Goal: Transaction & Acquisition: Purchase product/service

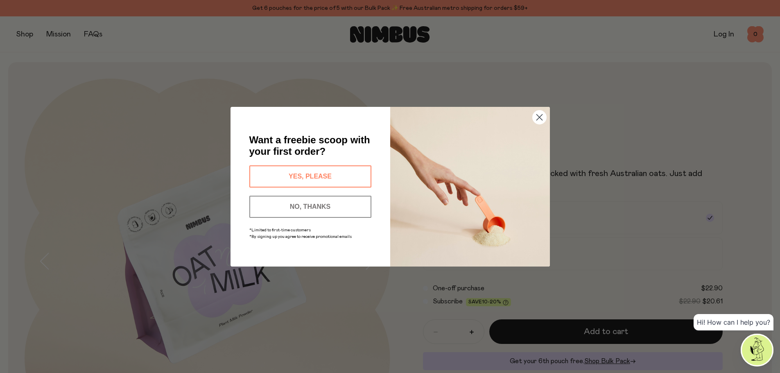
click at [541, 115] on icon "Close dialog" at bounding box center [539, 117] width 6 height 6
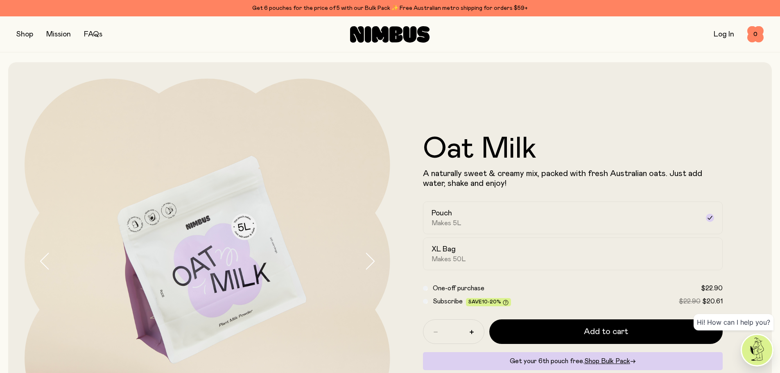
click at [23, 35] on button "button" at bounding box center [24, 34] width 17 height 11
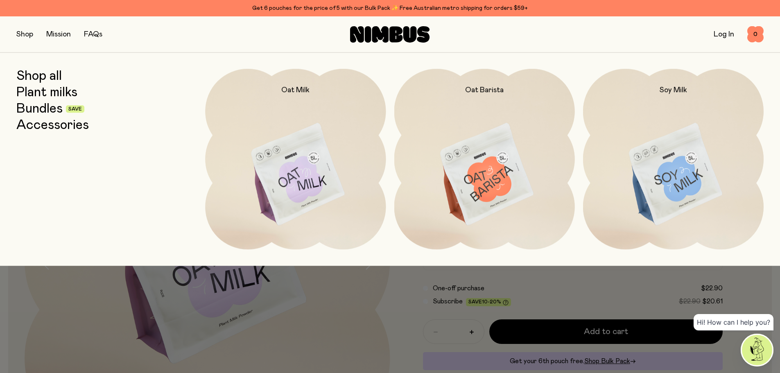
click at [42, 95] on link "Plant milks" at bounding box center [46, 92] width 61 height 15
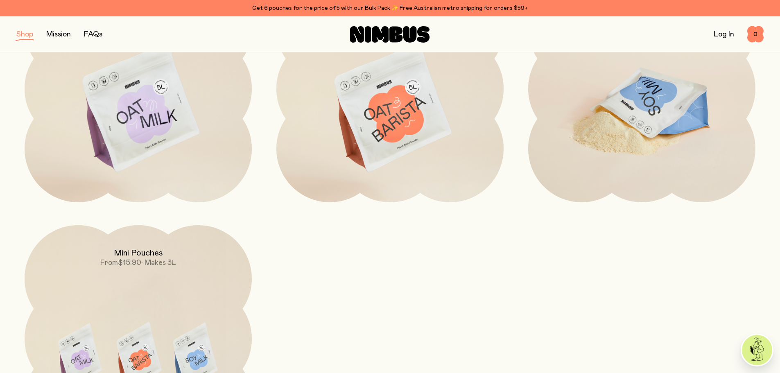
scroll to position [123, 0]
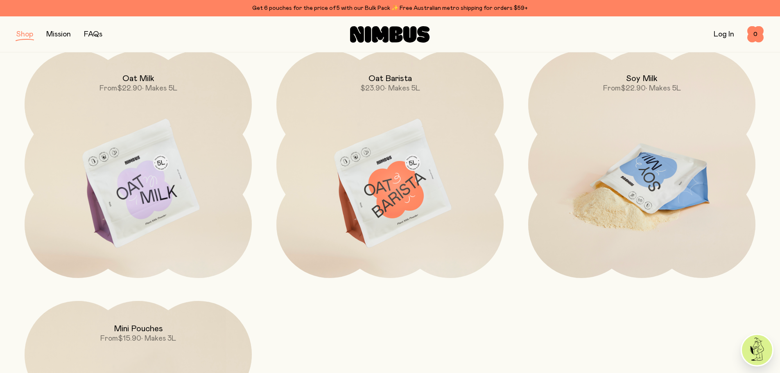
click at [657, 197] on img at bounding box center [641, 184] width 227 height 267
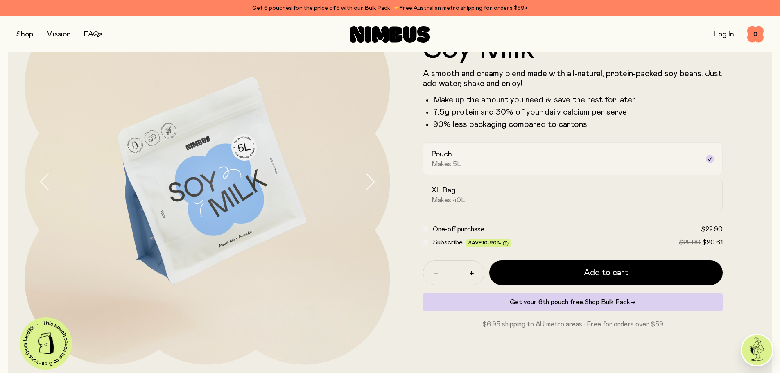
scroll to position [82, 0]
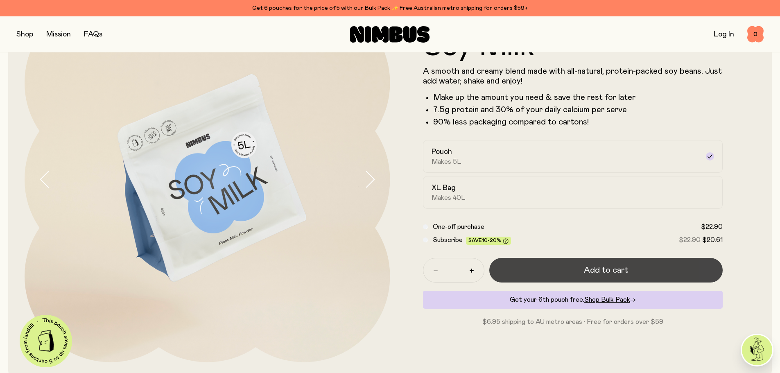
click at [627, 275] on button "Add to cart" at bounding box center [606, 270] width 234 height 25
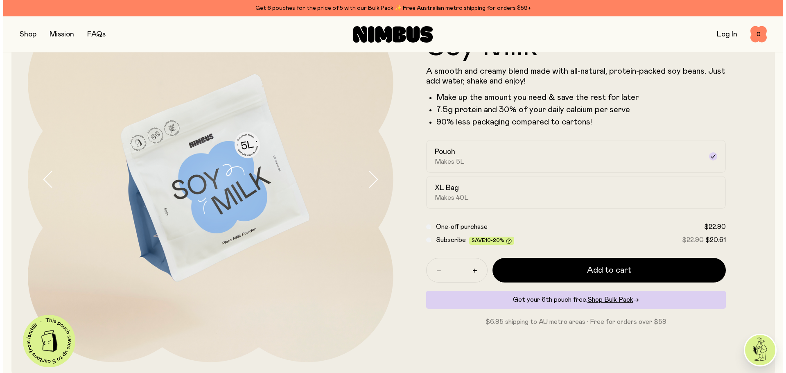
scroll to position [0, 0]
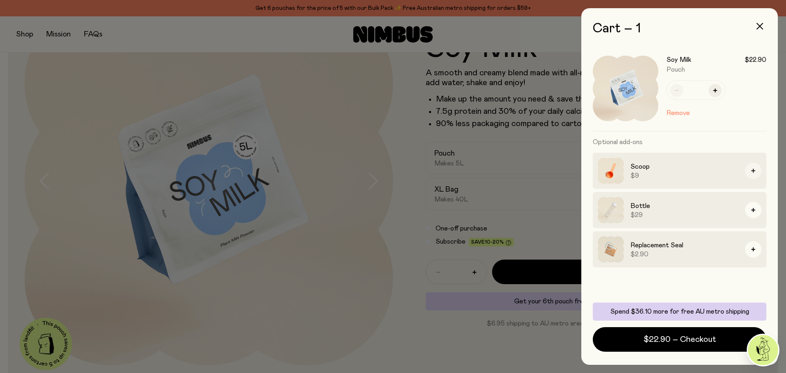
click at [751, 172] on button "button" at bounding box center [753, 171] width 16 height 16
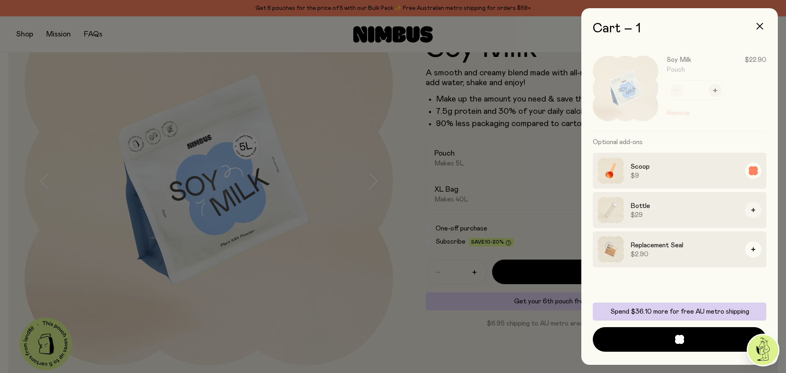
click at [754, 212] on button "button" at bounding box center [753, 210] width 16 height 16
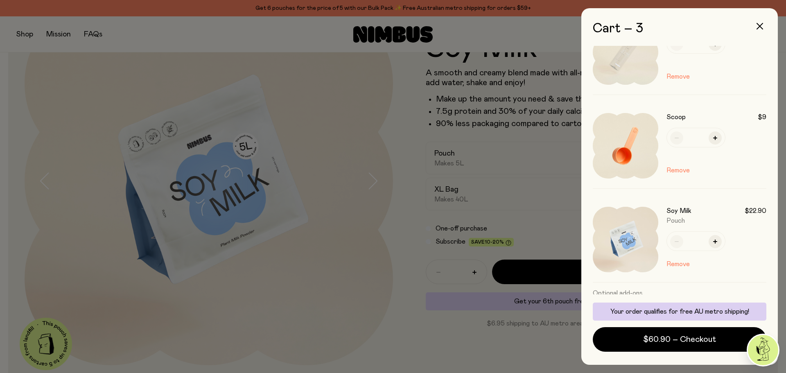
scroll to position [82, 0]
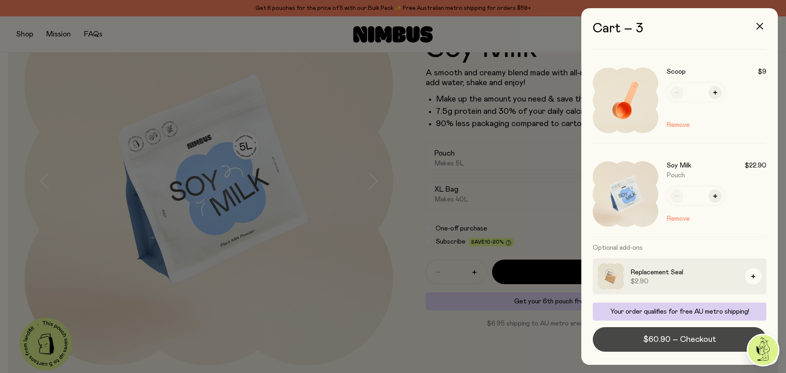
click at [664, 338] on span "$60.90 – Checkout" at bounding box center [679, 339] width 73 height 11
